Goal: Consume media (video, audio): Consume media (video, audio)

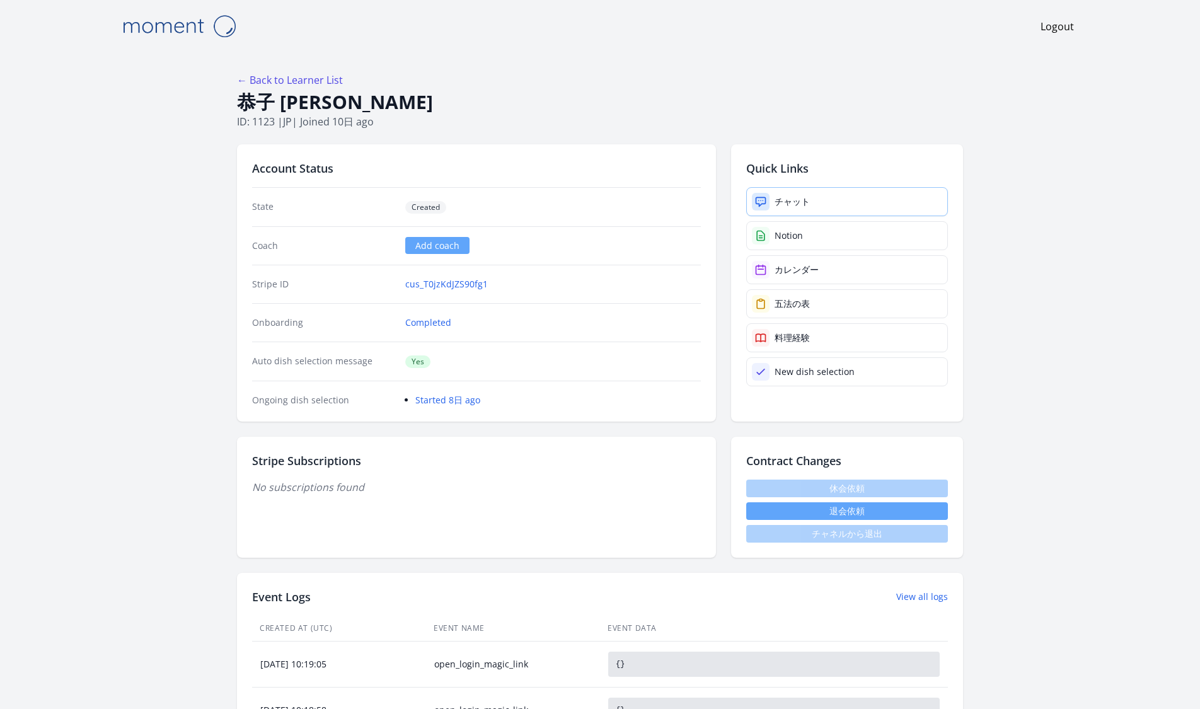
click at [841, 201] on link "チャット" at bounding box center [847, 201] width 202 height 29
click at [810, 191] on link "チャット" at bounding box center [847, 201] width 202 height 29
click at [843, 263] on link "カレンダー" at bounding box center [847, 269] width 202 height 29
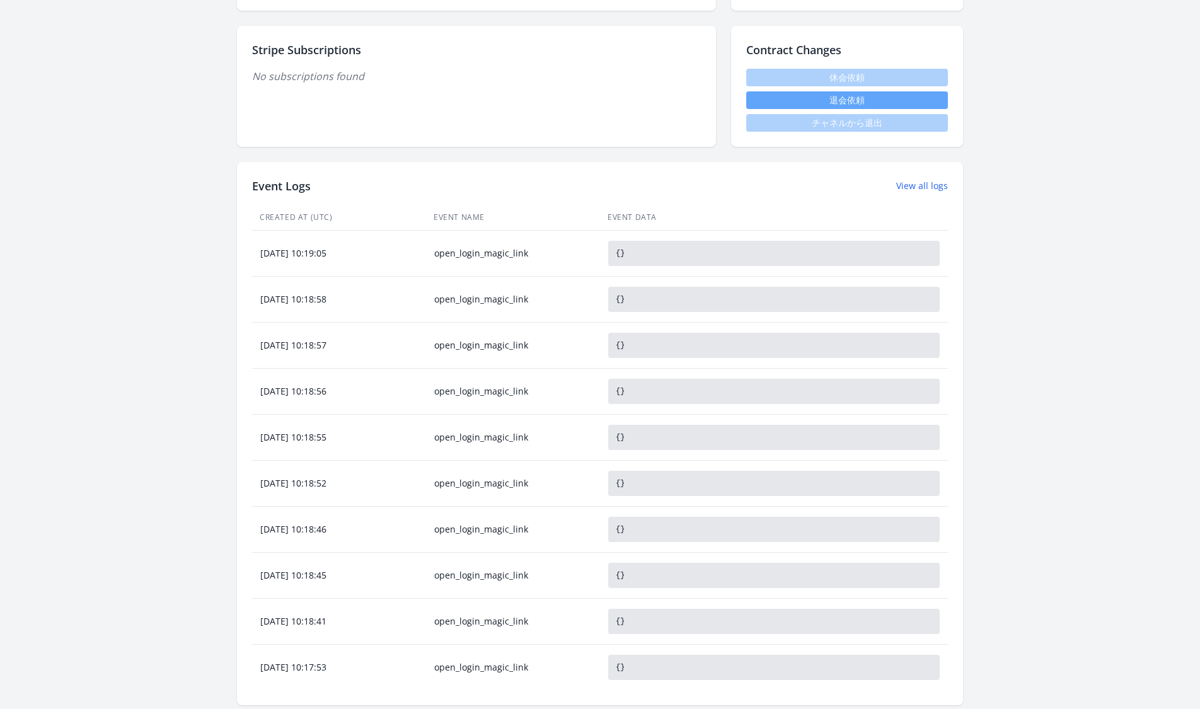
scroll to position [200, 0]
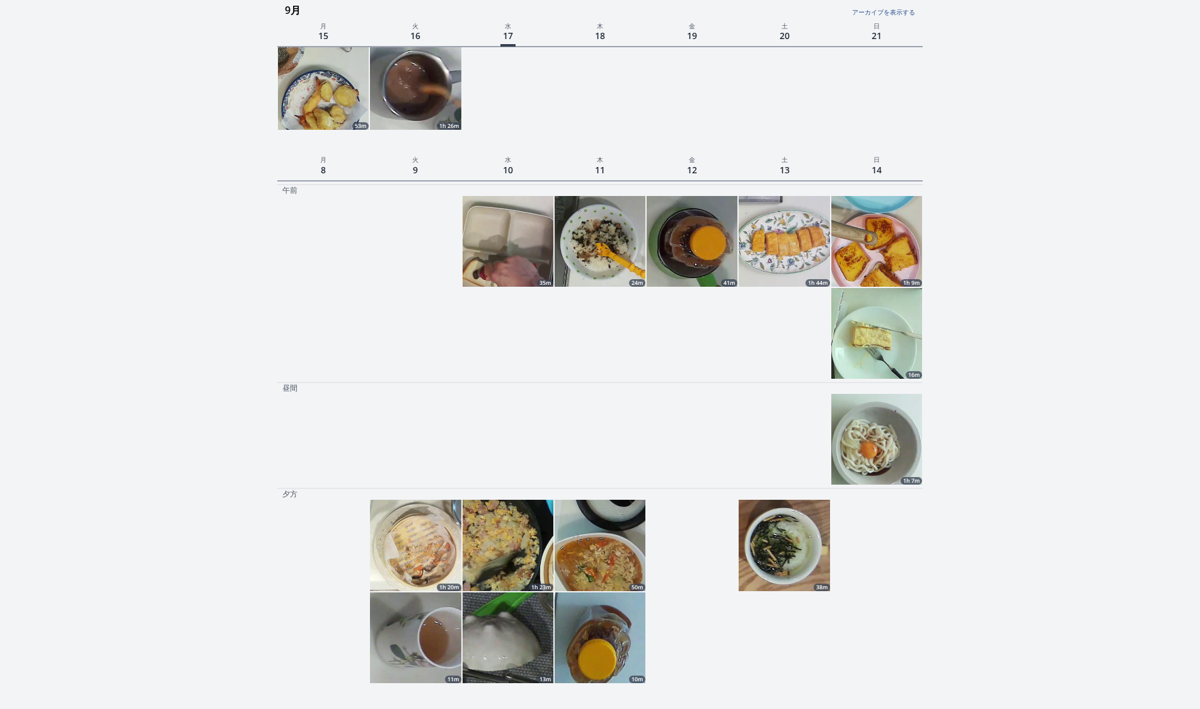
scroll to position [398, 0]
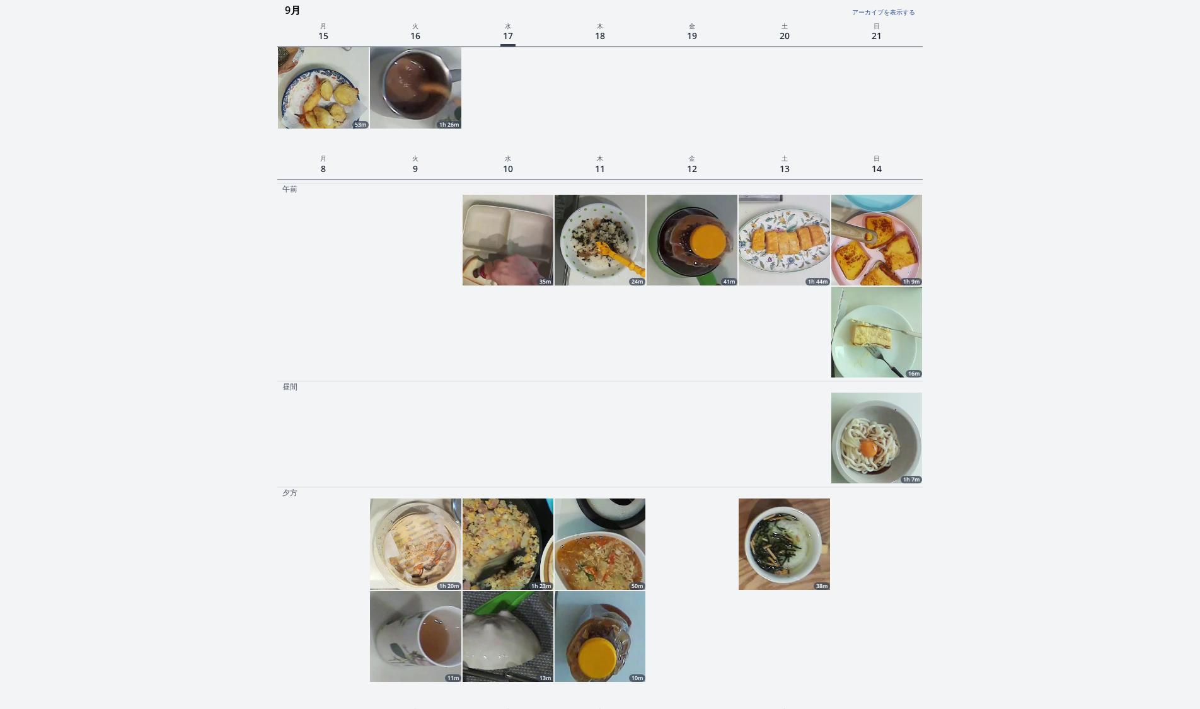
click at [799, 243] on img at bounding box center [784, 240] width 91 height 91
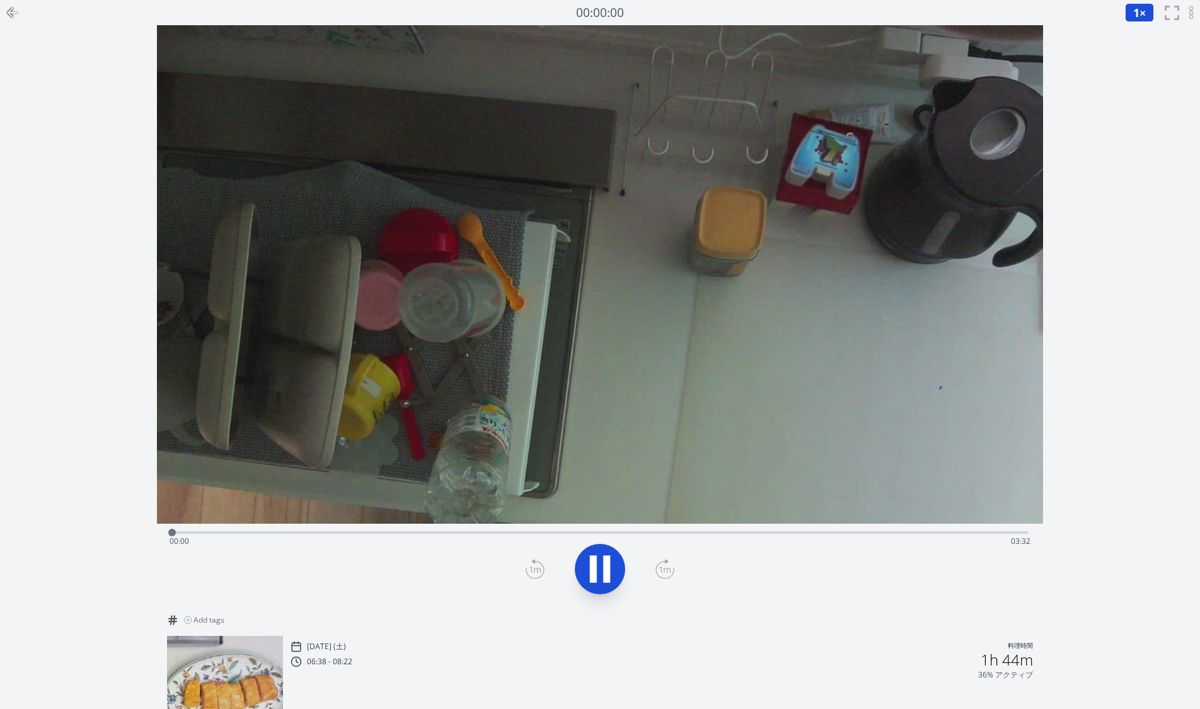
click at [439, 528] on div "Time elapsed: 00:00 Time remaining: 03:32" at bounding box center [600, 531] width 856 height 15
click at [485, 530] on div "Time elapsed: 01:06 Time remaining: 02:26" at bounding box center [600, 531] width 856 height 15
click at [608, 533] on div "Time elapsed: 01:17 Time remaining: 02:15" at bounding box center [600, 541] width 861 height 20
click at [710, 533] on div "Time elapsed: 01:47 Time remaining: 01:45" at bounding box center [600, 541] width 861 height 20
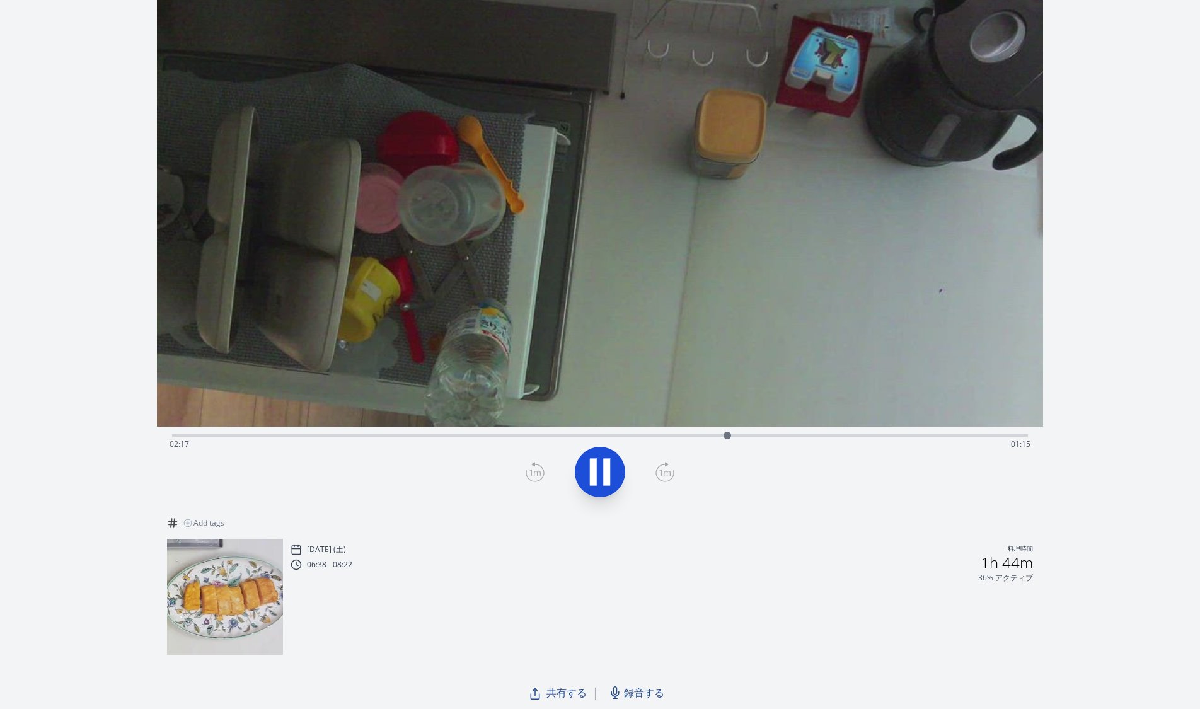
click at [312, 435] on div "Time elapsed: 02:17 Time remaining: 01:15" at bounding box center [600, 444] width 861 height 20
click at [967, 436] on div "Time elapsed: 00:35 Time remaining: 02:57" at bounding box center [600, 444] width 861 height 20
click at [1010, 437] on div "Time elapsed: 03:18 Time remaining: 00:13" at bounding box center [600, 444] width 861 height 20
click at [196, 439] on div "Time elapsed: 03:29 Time remaining: 00:02" at bounding box center [600, 444] width 861 height 20
click at [248, 437] on div "Time elapsed: 00:16 Time remaining: 03:15" at bounding box center [600, 444] width 861 height 20
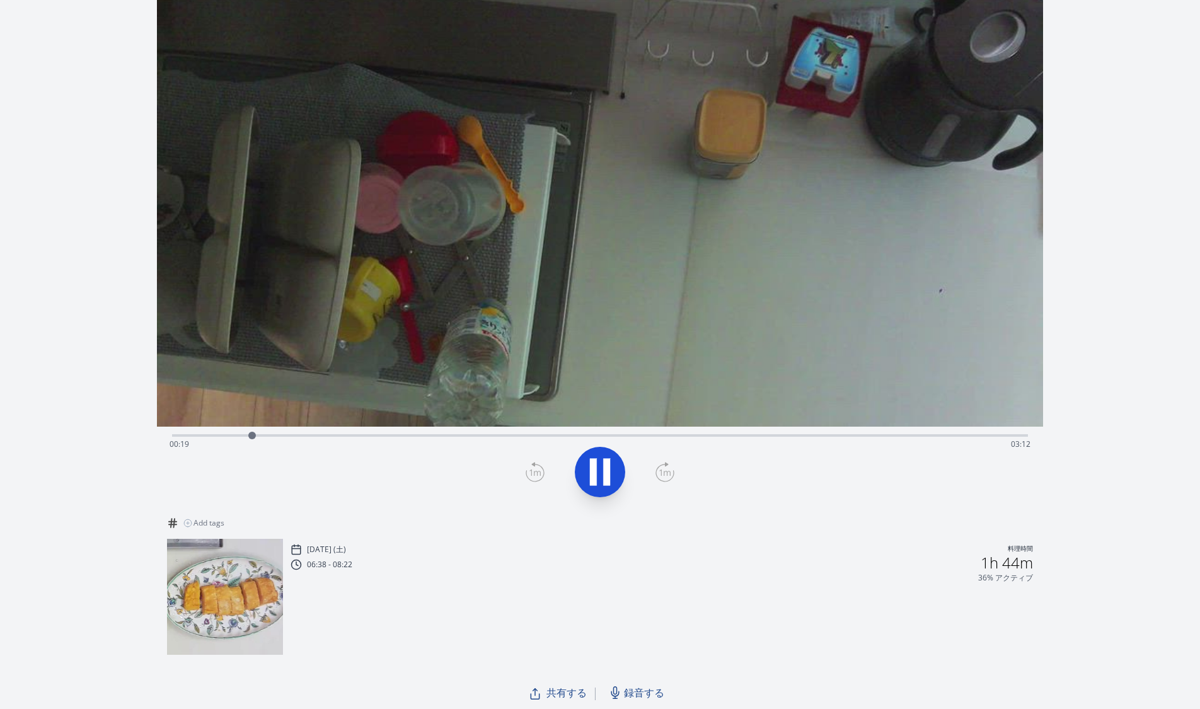
click at [272, 437] on div "Time elapsed: 00:19 Time remaining: 03:12" at bounding box center [600, 444] width 861 height 20
click at [298, 434] on div "Time elapsed: 00:25 Time remaining: 03:06" at bounding box center [600, 444] width 861 height 20
click at [327, 434] on div "Time elapsed: 00:31 Time remaining: 03:00" at bounding box center [600, 444] width 861 height 20
click at [361, 435] on div "Time elapsed: 00:38 Time remaining: 02:53" at bounding box center [600, 444] width 861 height 20
click at [388, 432] on div "Time elapsed: 00:47 Time remaining: 02:44" at bounding box center [600, 434] width 856 height 15
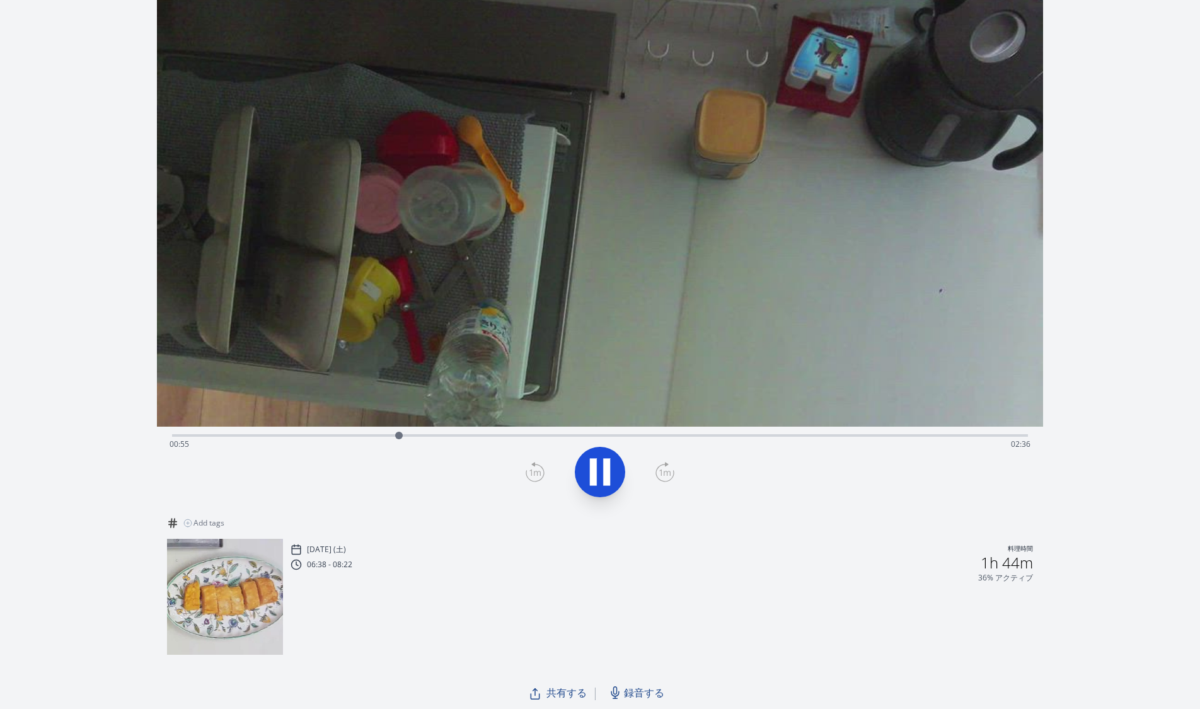
click at [410, 436] on div "Time elapsed: 00:55 Time remaining: 02:36" at bounding box center [600, 444] width 861 height 20
click at [430, 436] on div "Time elapsed: 01:00 Time remaining: 02:31" at bounding box center [600, 444] width 861 height 20
click at [448, 435] on div "Time elapsed: 01:04 Time remaining: 02:27" at bounding box center [600, 444] width 861 height 20
click at [466, 435] on div "Time elapsed: 01:08 Time remaining: 02:23" at bounding box center [600, 444] width 861 height 20
drag, startPoint x: 470, startPoint y: 435, endPoint x: 849, endPoint y: 402, distance: 380.9
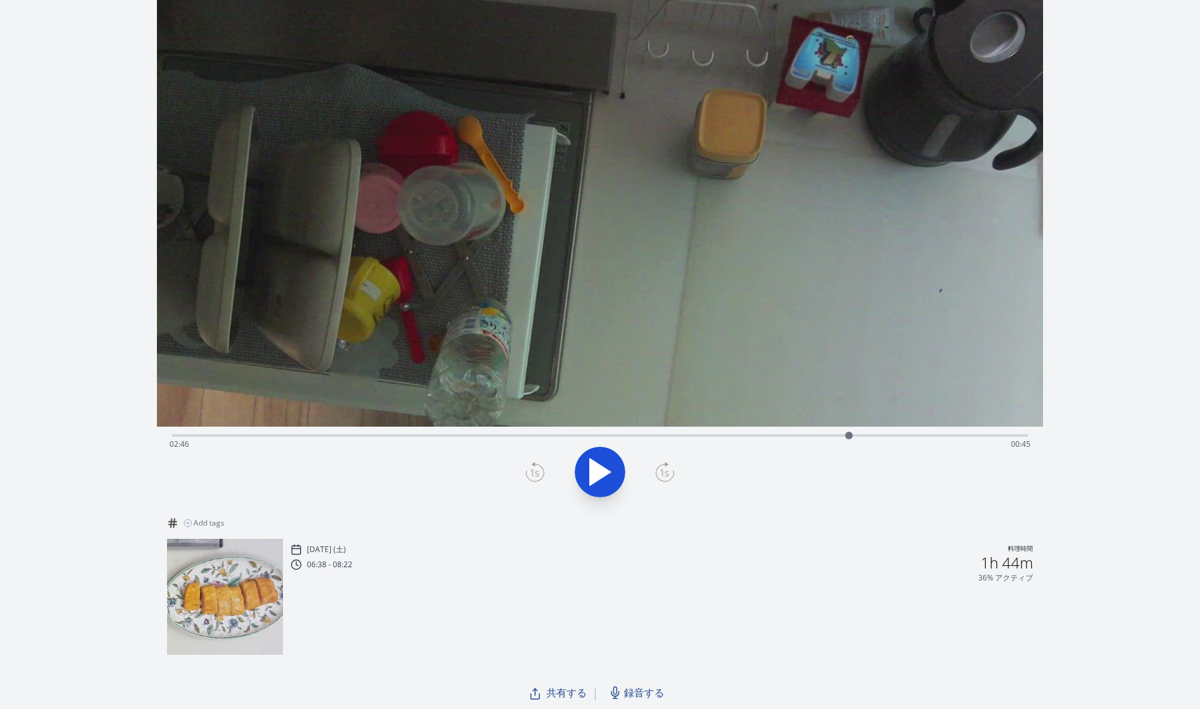
click at [849, 402] on div "Time elapsed: 02:46 Time remaining: 00:45 View your cooking diary" at bounding box center [600, 219] width 886 height 582
click at [598, 470] on icon at bounding box center [599, 471] width 35 height 35
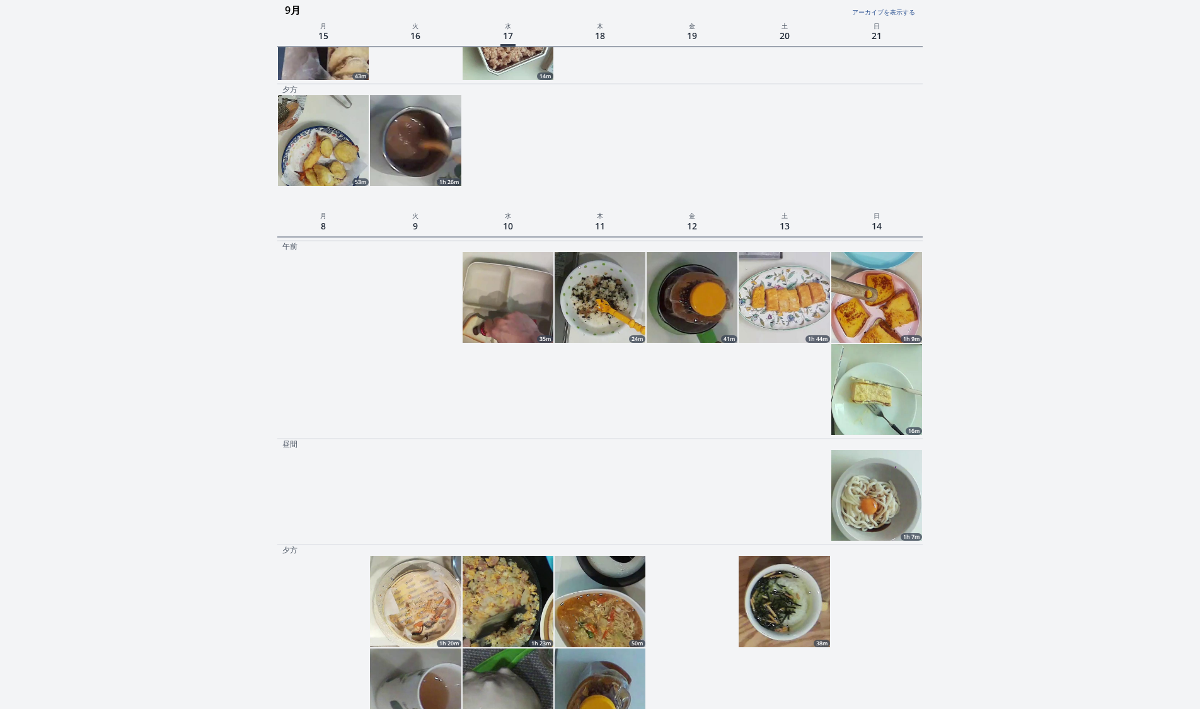
scroll to position [250, 0]
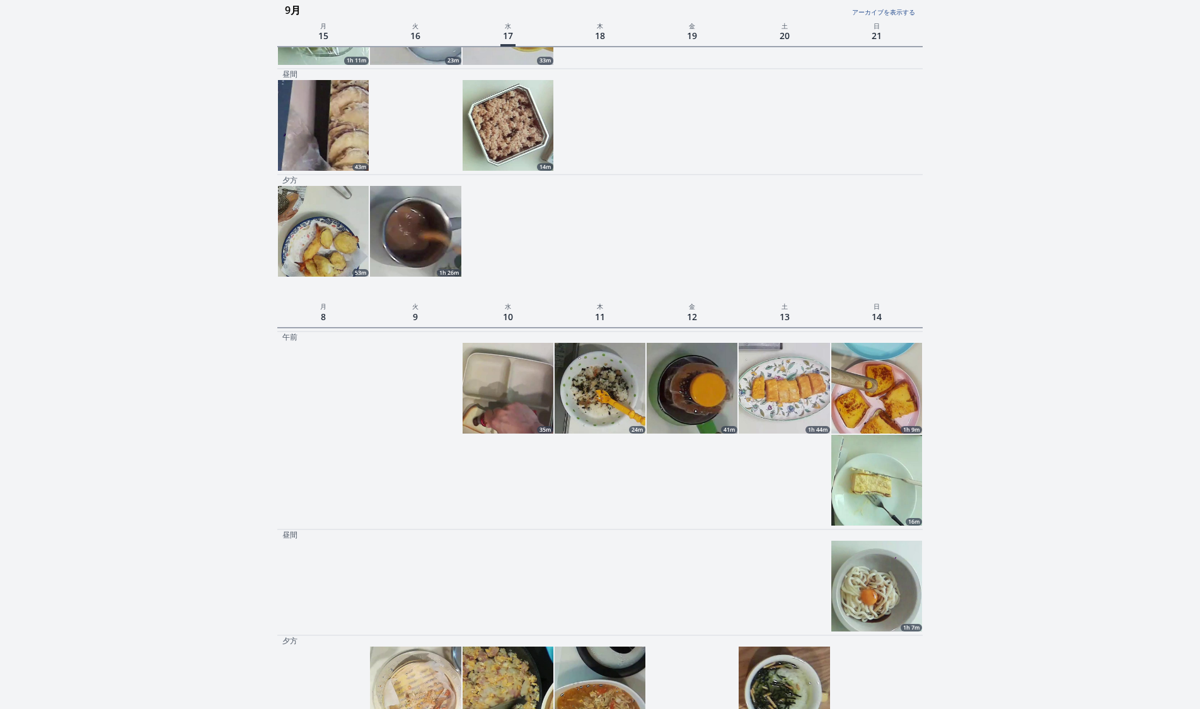
click at [785, 385] on img at bounding box center [784, 388] width 91 height 91
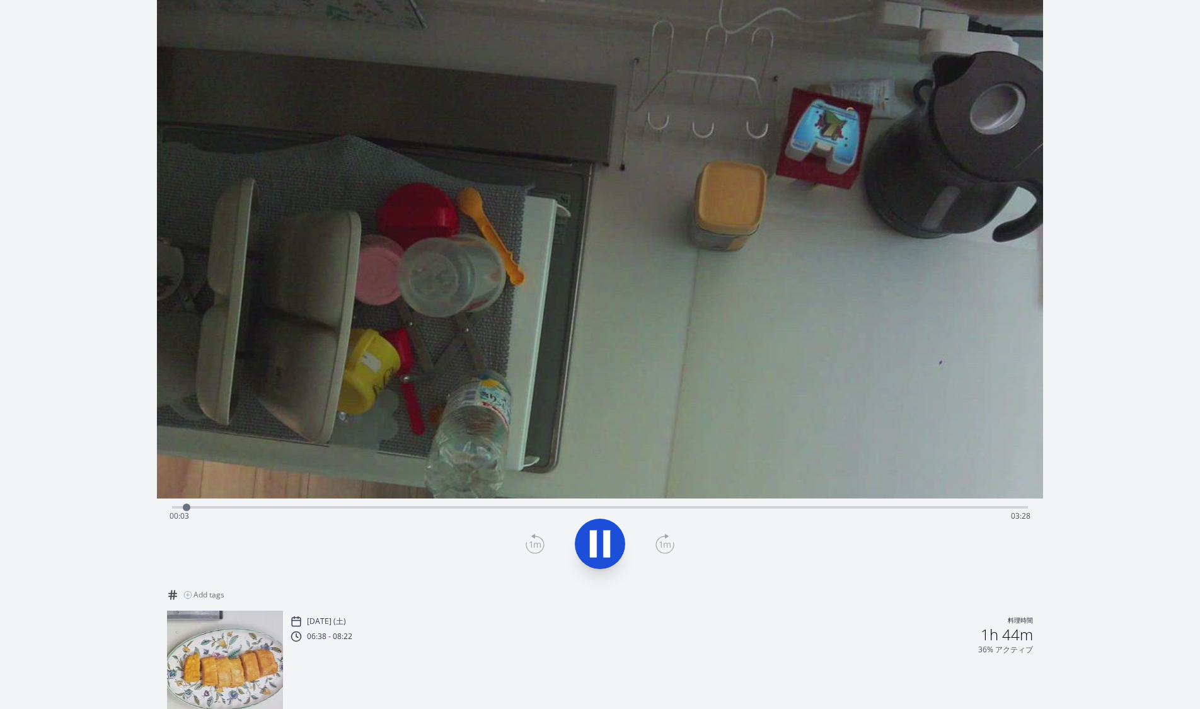
scroll to position [97, 0]
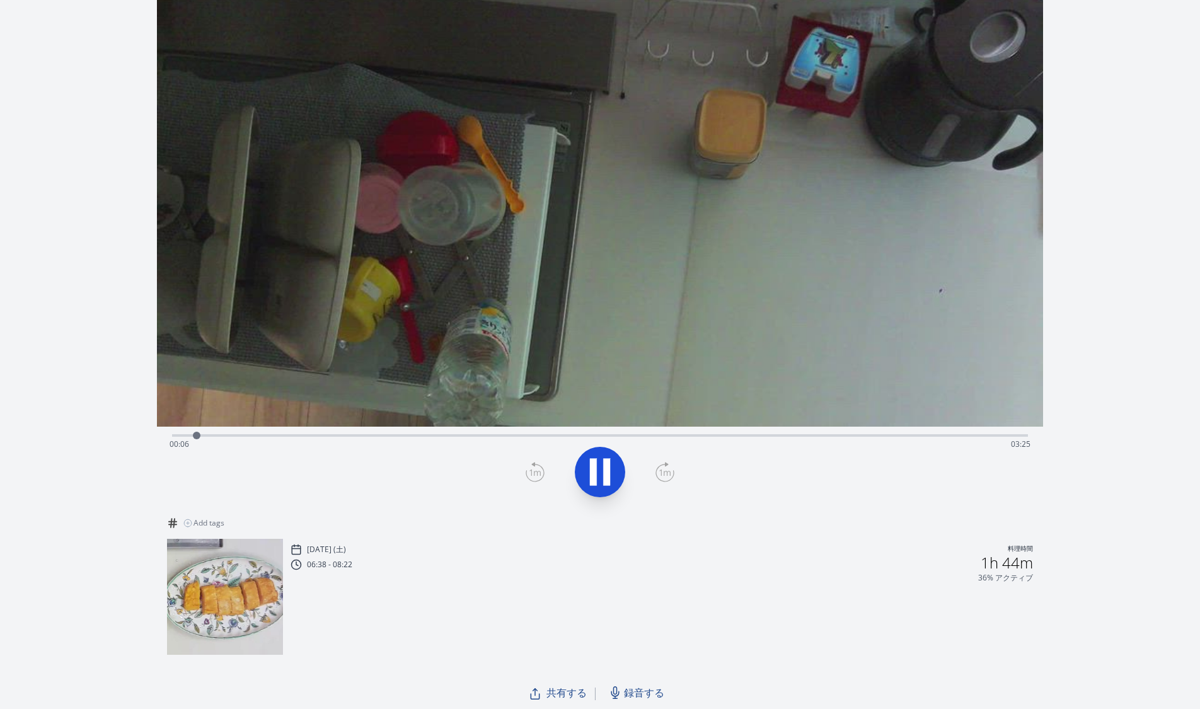
click at [683, 435] on div "Time elapsed: 00:06 Time remaining: 03:25" at bounding box center [600, 444] width 861 height 20
drag, startPoint x: 691, startPoint y: 437, endPoint x: 980, endPoint y: 428, distance: 288.9
click at [980, 428] on div at bounding box center [979, 435] width 19 height 19
click at [601, 473] on icon at bounding box center [599, 471] width 35 height 35
drag, startPoint x: 983, startPoint y: 434, endPoint x: 942, endPoint y: 430, distance: 40.5
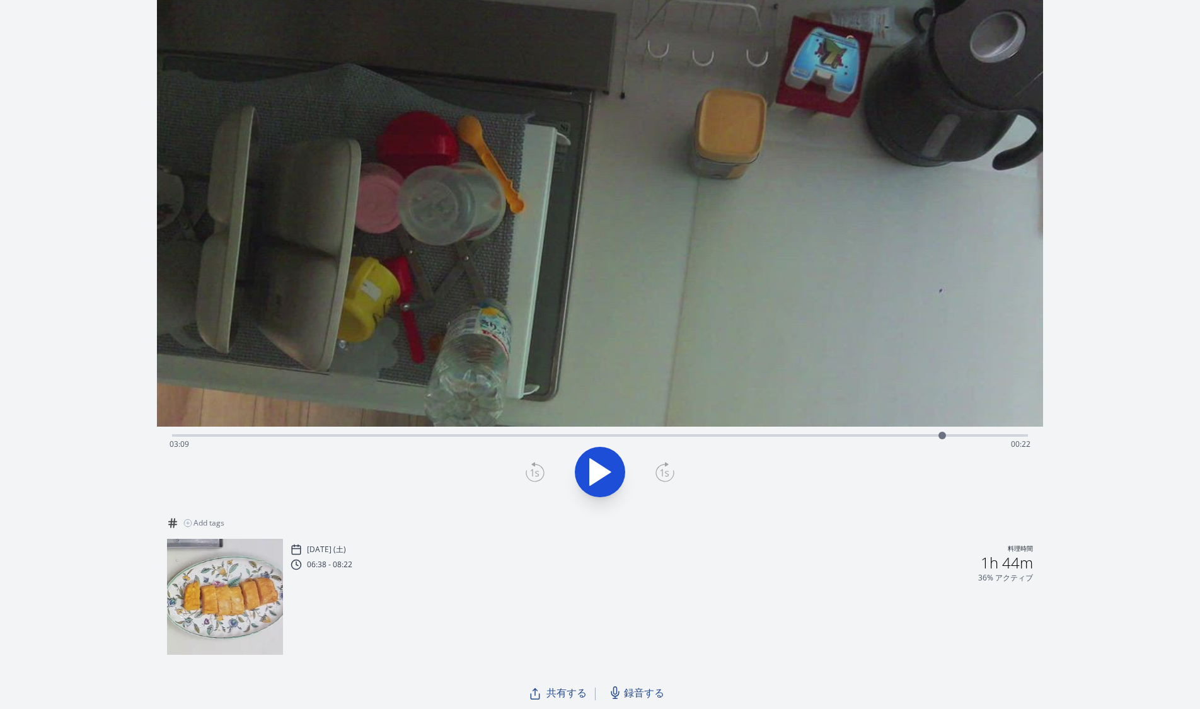
click at [942, 430] on div at bounding box center [942, 435] width 19 height 19
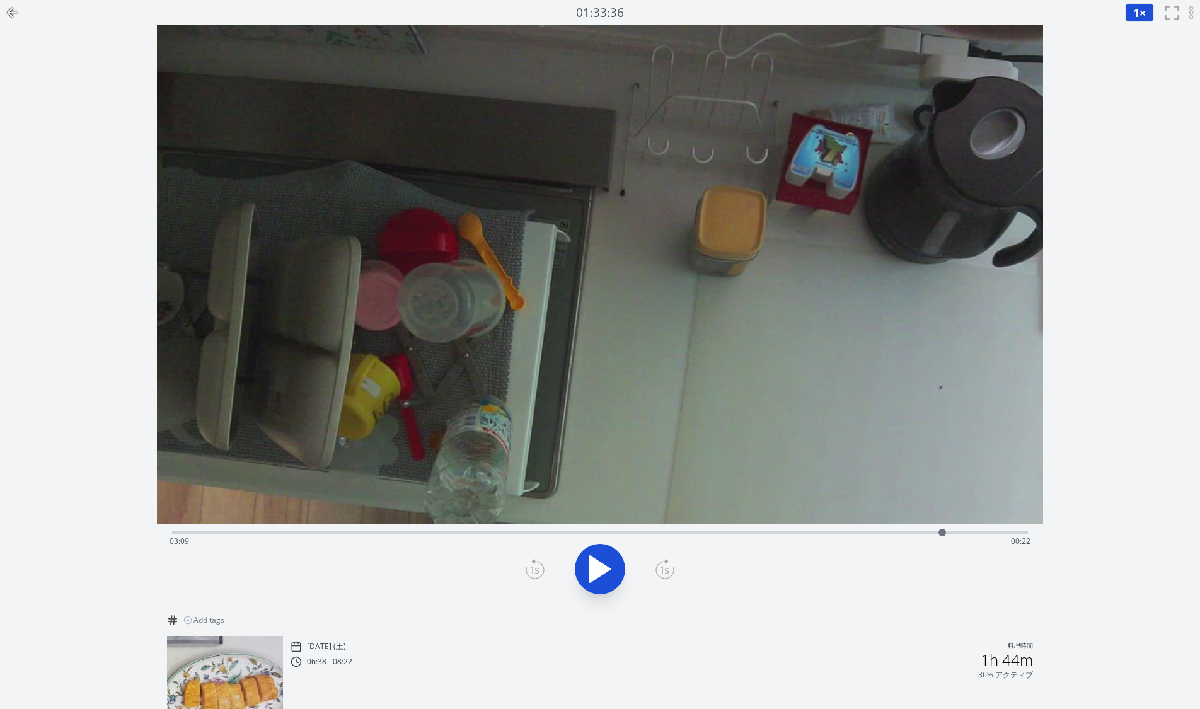
click at [14, 13] on icon at bounding box center [12, 13] width 9 height 0
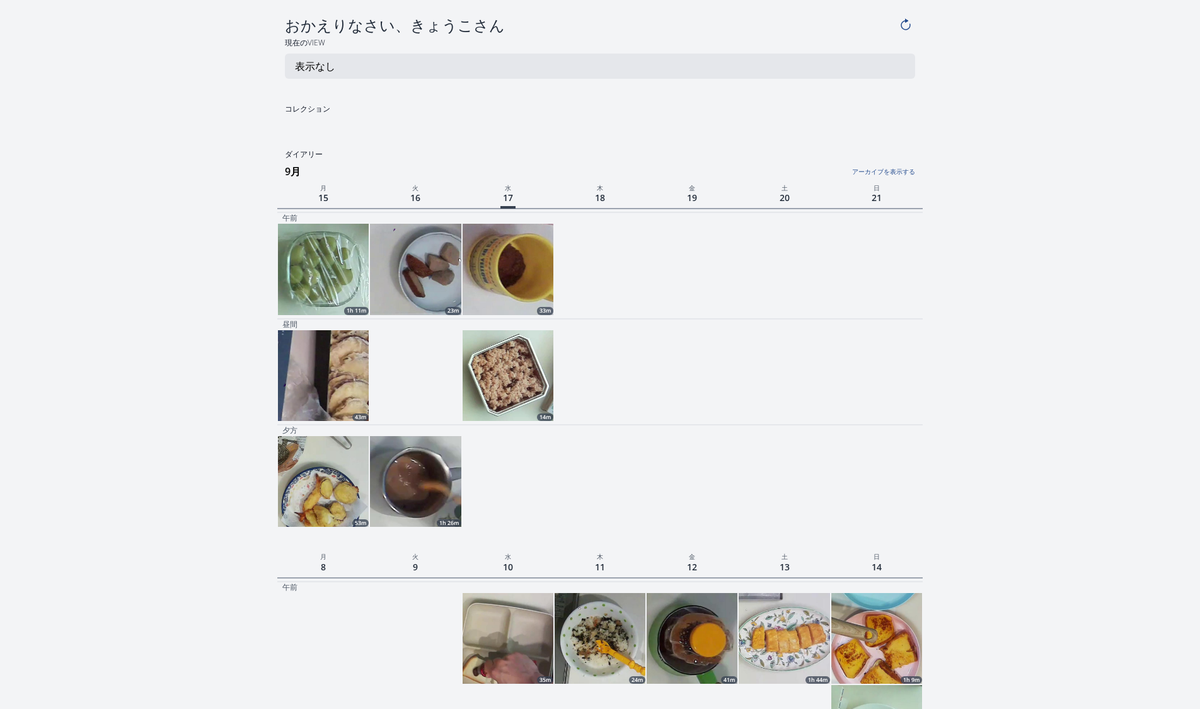
click at [347, 285] on img at bounding box center [323, 269] width 91 height 91
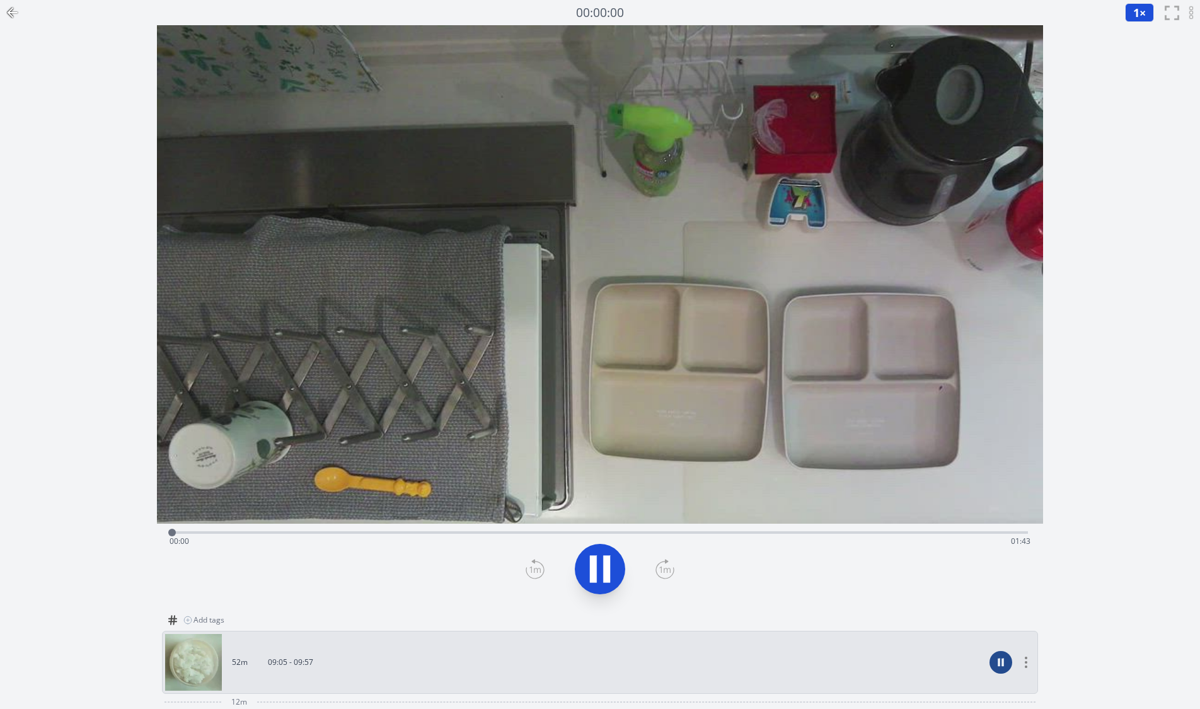
click at [600, 569] on icon at bounding box center [599, 569] width 35 height 35
drag, startPoint x: 170, startPoint y: 535, endPoint x: 753, endPoint y: 525, distance: 582.5
click at [753, 525] on div at bounding box center [751, 532] width 19 height 19
click at [676, 531] on div "Time elapsed: 01:09 Time remaining: 00:34" at bounding box center [600, 541] width 861 height 20
click at [575, 534] on div "Time elapsed: 01:01 Time remaining: 00:42" at bounding box center [600, 541] width 861 height 20
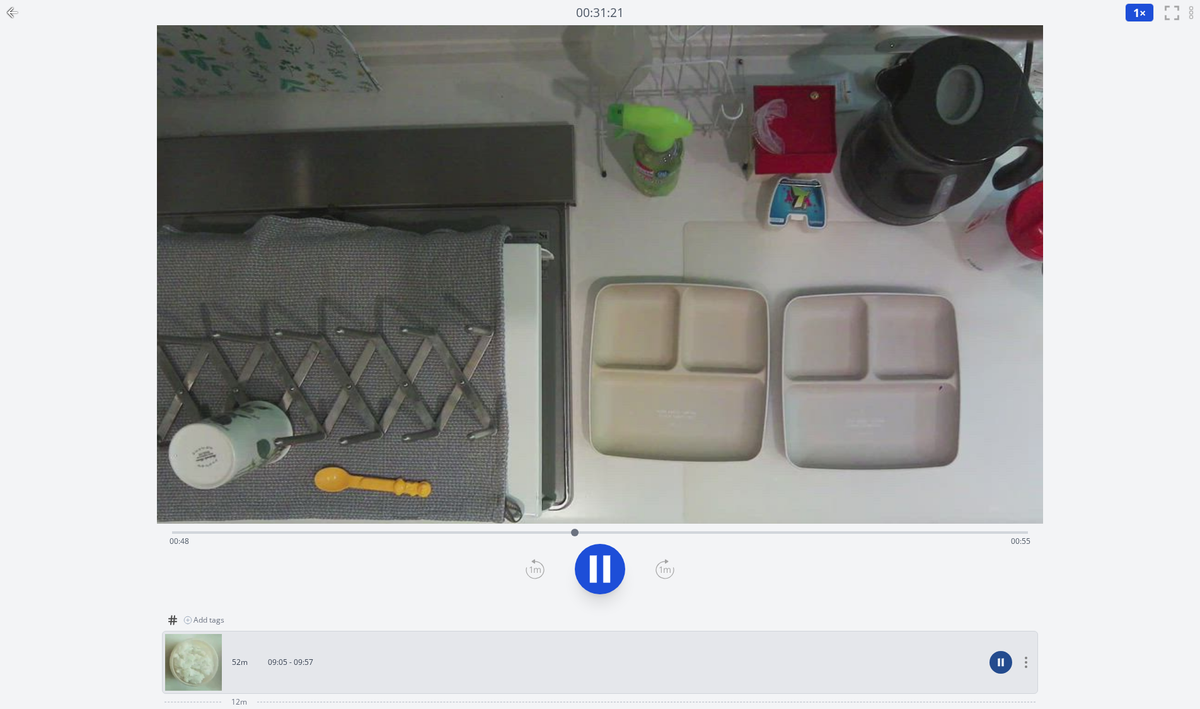
click at [786, 533] on div "Time elapsed: 00:48 Time remaining: 00:55" at bounding box center [600, 541] width 861 height 20
drag, startPoint x: 786, startPoint y: 533, endPoint x: 1016, endPoint y: 534, distance: 229.5
click at [1016, 534] on div at bounding box center [1012, 532] width 19 height 19
click at [600, 563] on icon at bounding box center [599, 569] width 35 height 35
click at [11, 11] on icon at bounding box center [12, 12] width 15 height 15
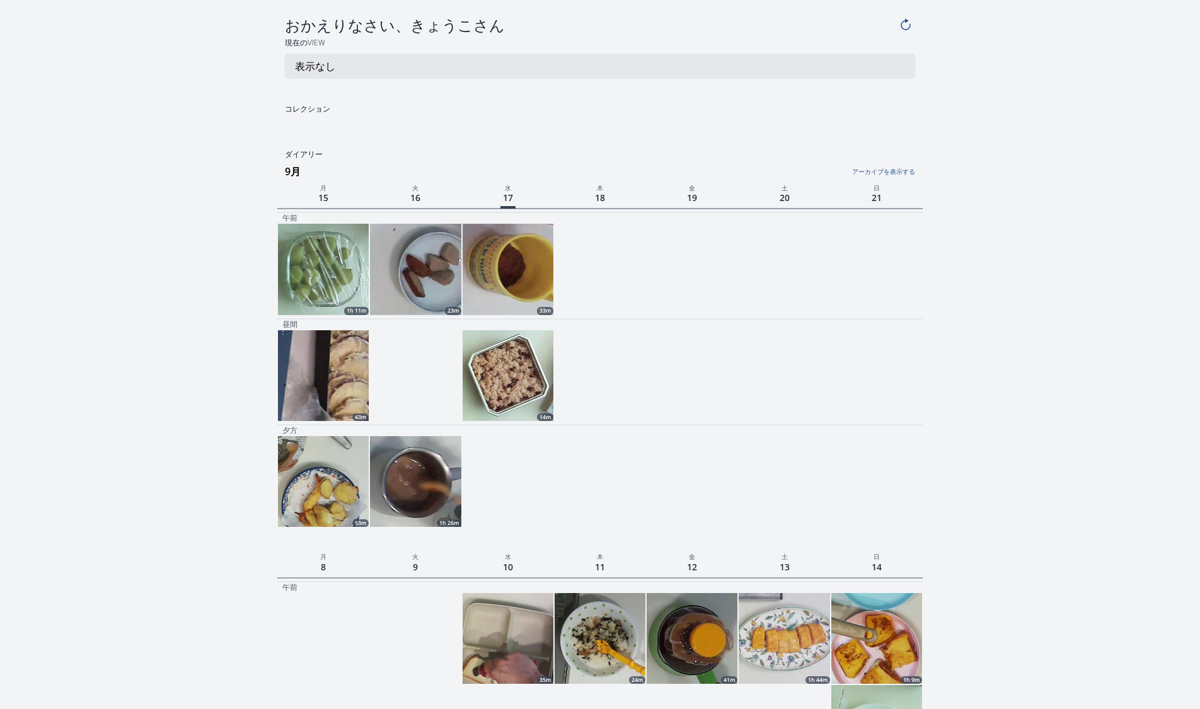
click at [342, 382] on img at bounding box center [323, 375] width 91 height 91
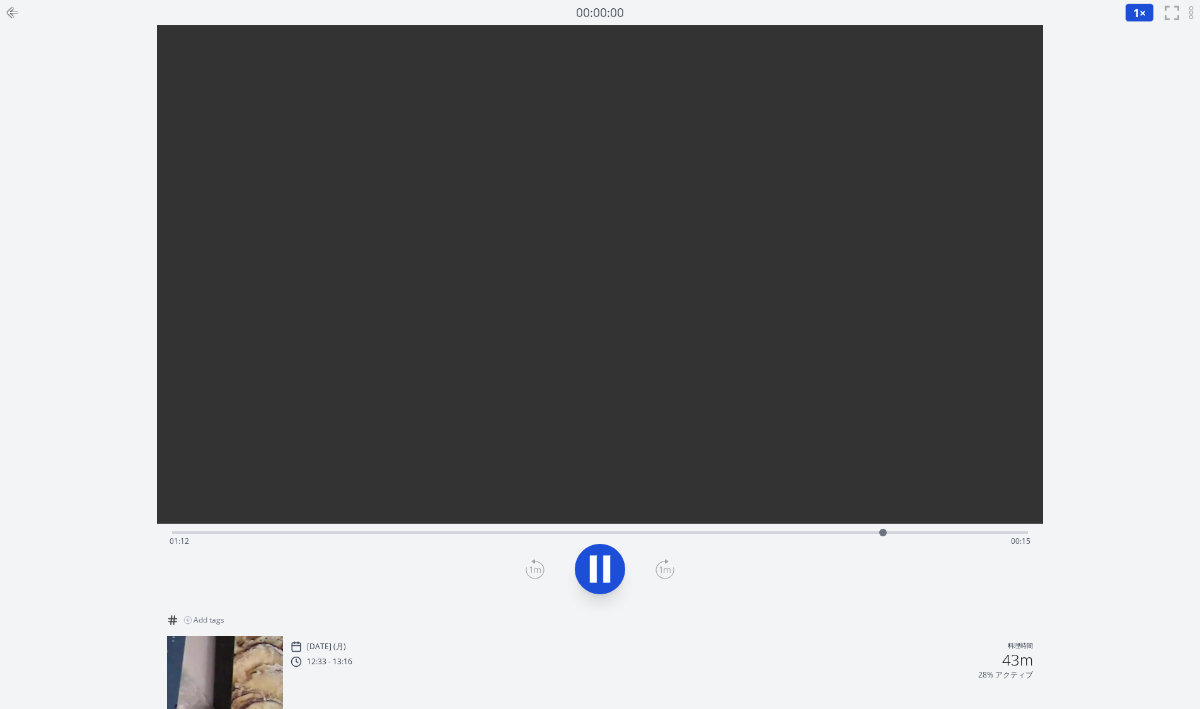
drag, startPoint x: 175, startPoint y: 532, endPoint x: 891, endPoint y: 538, distance: 716.7
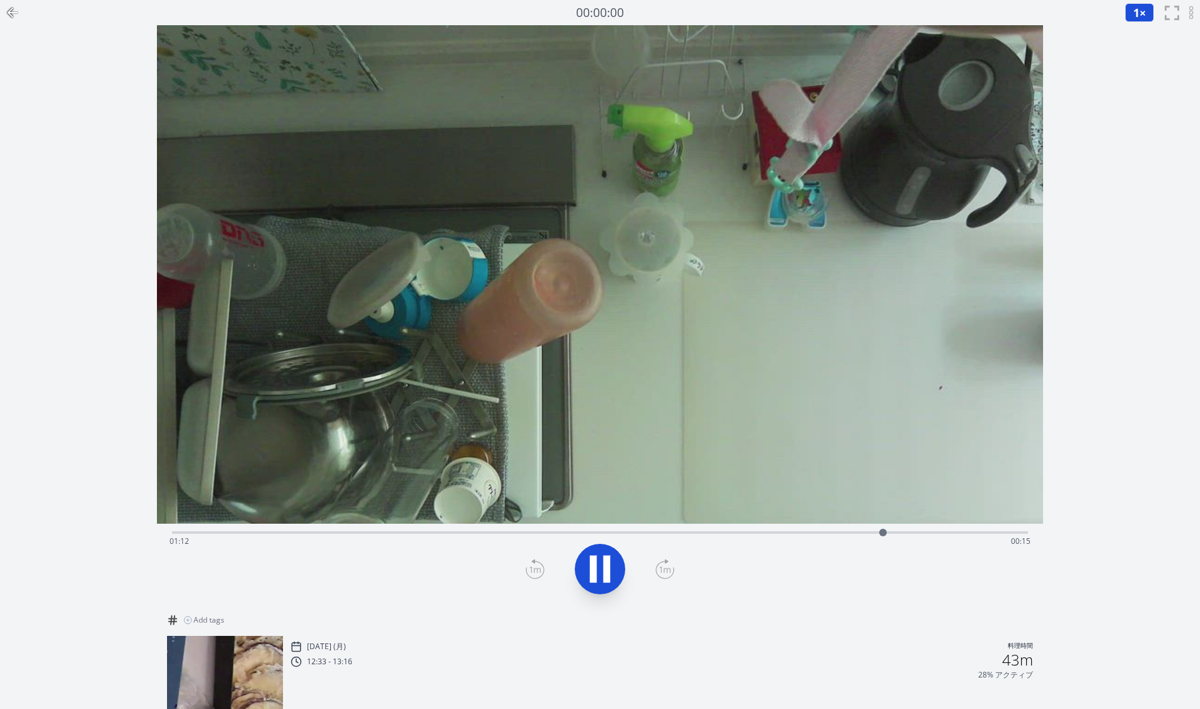
click at [891, 538] on div at bounding box center [883, 532] width 19 height 19
drag, startPoint x: 894, startPoint y: 531, endPoint x: 727, endPoint y: 531, distance: 167.0
click at [727, 531] on div at bounding box center [728, 533] width 8 height 8
click at [591, 572] on icon at bounding box center [593, 569] width 7 height 27
click at [11, 17] on icon at bounding box center [12, 12] width 15 height 15
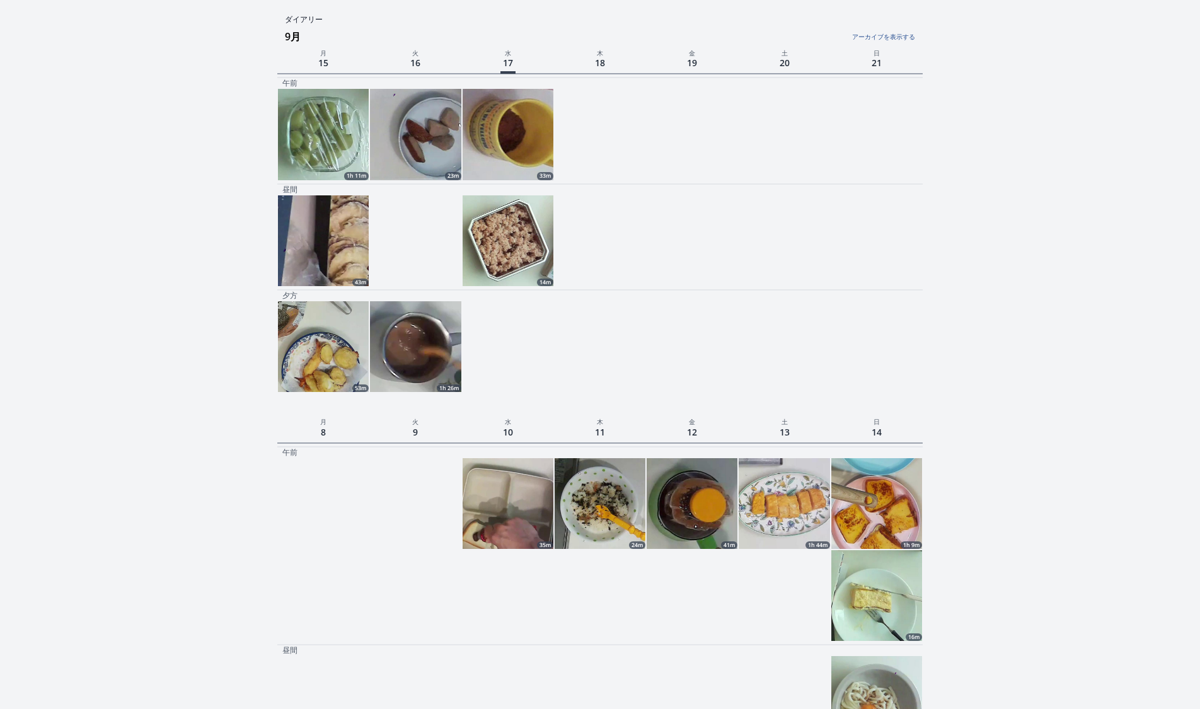
scroll to position [87, 0]
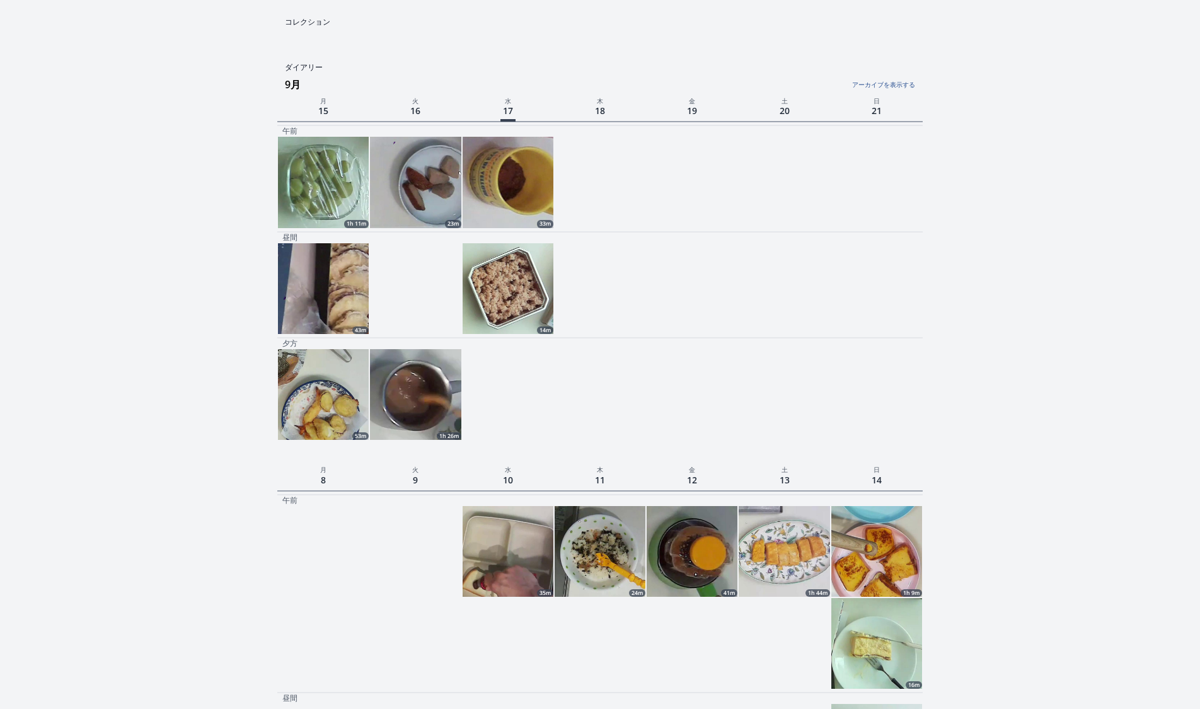
click at [425, 374] on img at bounding box center [415, 394] width 91 height 91
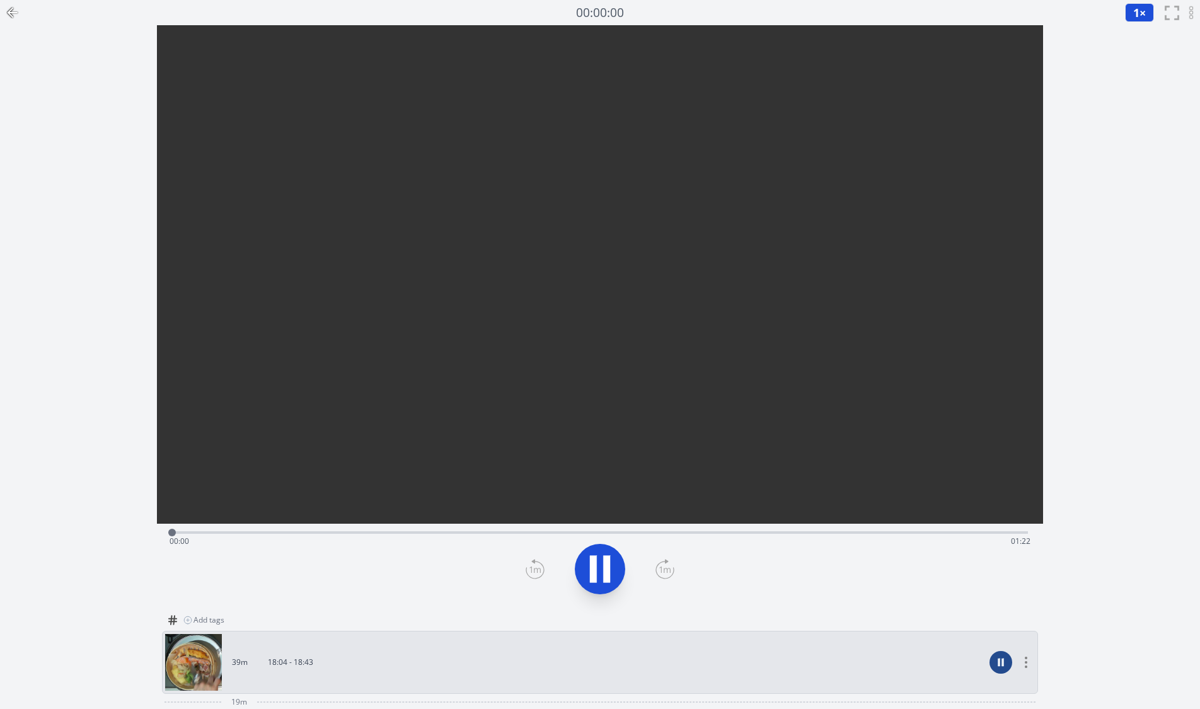
click at [815, 529] on div "Time elapsed: 00:00 Time remaining: 01:22" at bounding box center [600, 531] width 856 height 15
drag, startPoint x: 818, startPoint y: 534, endPoint x: 928, endPoint y: 536, distance: 110.3
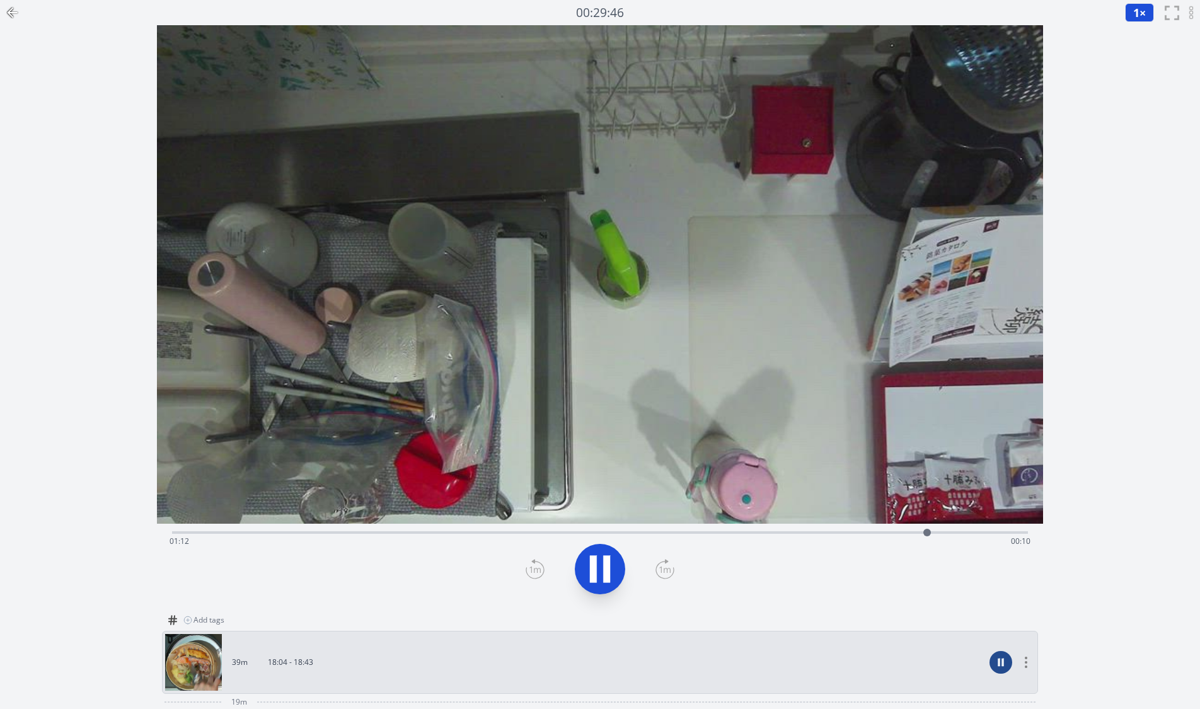
click at [928, 538] on div at bounding box center [927, 532] width 19 height 19
drag, startPoint x: 928, startPoint y: 531, endPoint x: 654, endPoint y: 543, distance: 274.4
click at [654, 534] on div "Time elapsed: 01:12 Time remaining: 00:10" at bounding box center [600, 532] width 856 height 3
drag, startPoint x: 653, startPoint y: 533, endPoint x: 627, endPoint y: 547, distance: 30.2
click at [627, 534] on div "Time elapsed: 00:11 Time remaining: 01:11" at bounding box center [600, 532] width 856 height 3
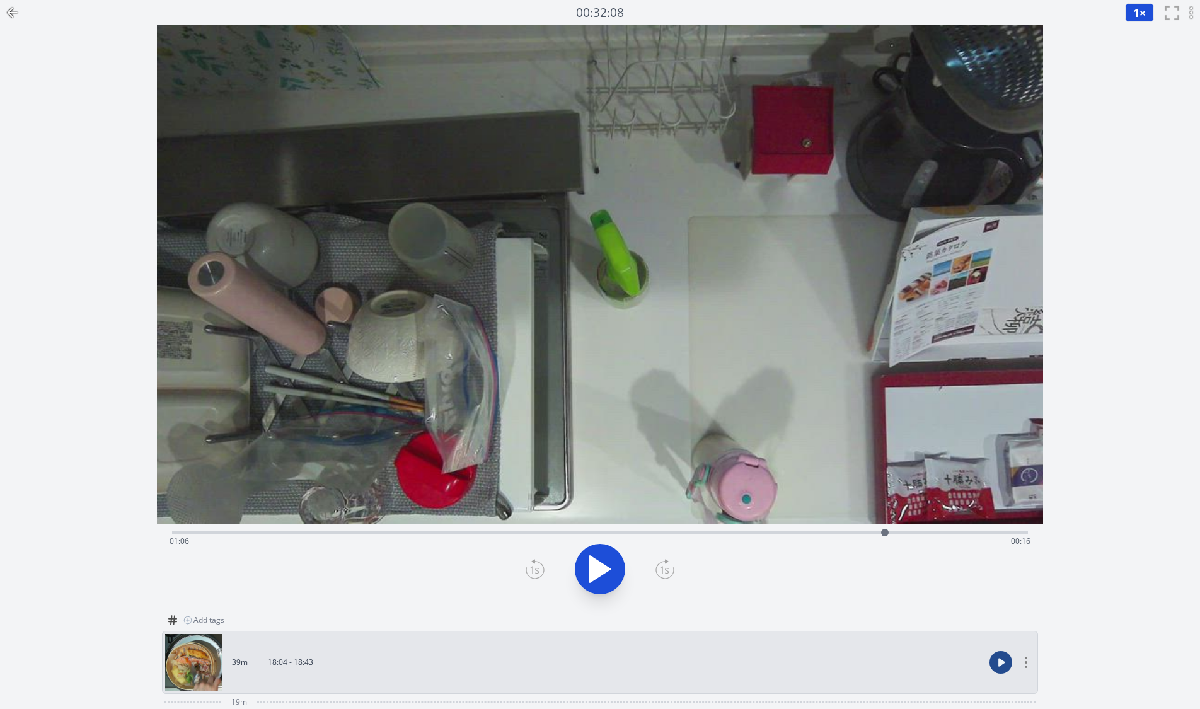
drag, startPoint x: 630, startPoint y: 533, endPoint x: 885, endPoint y: 528, distance: 255.3
click at [885, 528] on div at bounding box center [885, 532] width 19 height 19
click at [594, 564] on icon at bounding box center [593, 569] width 7 height 27
